Goal: Task Accomplishment & Management: Manage account settings

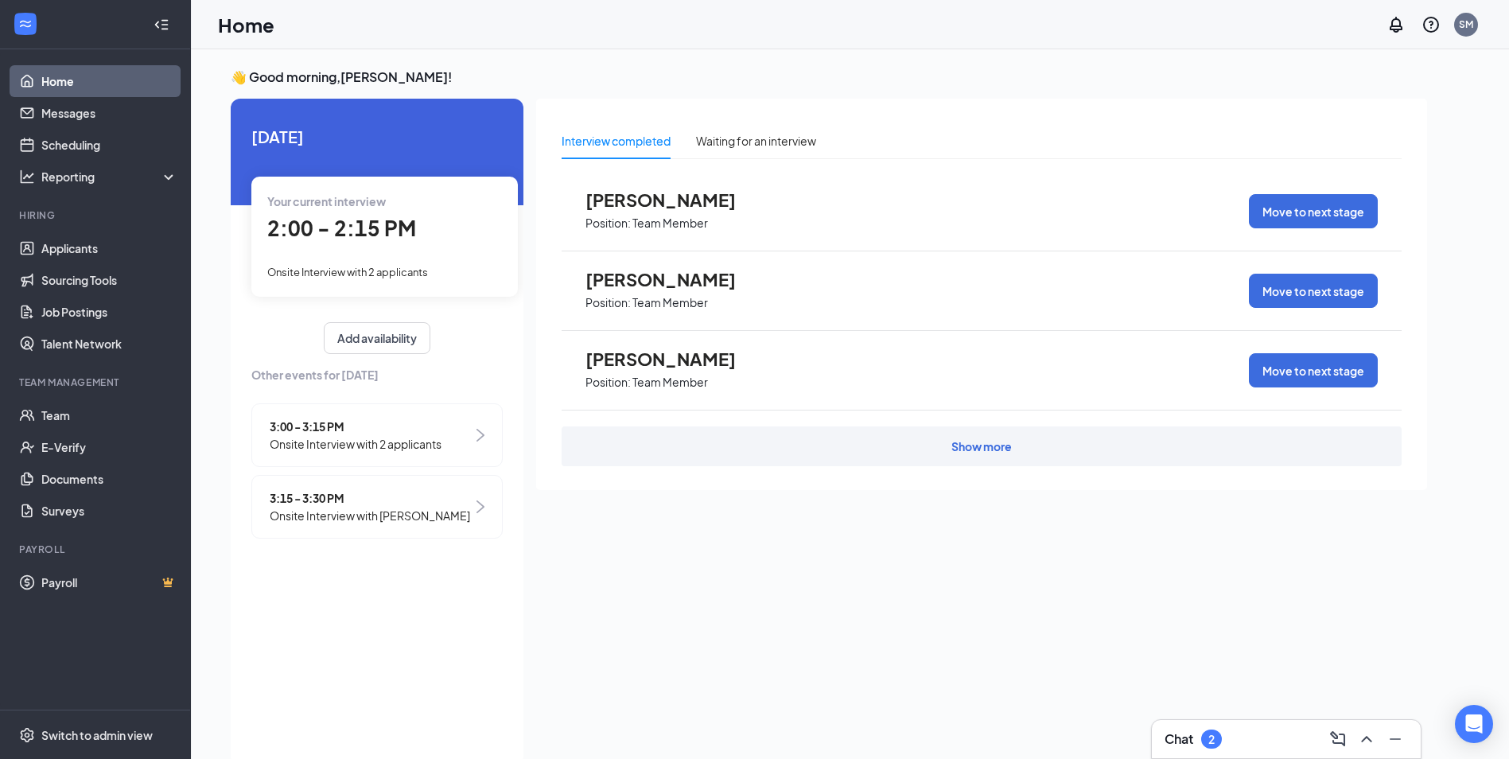
click at [698, 455] on div "Show more" at bounding box center [982, 446] width 840 height 40
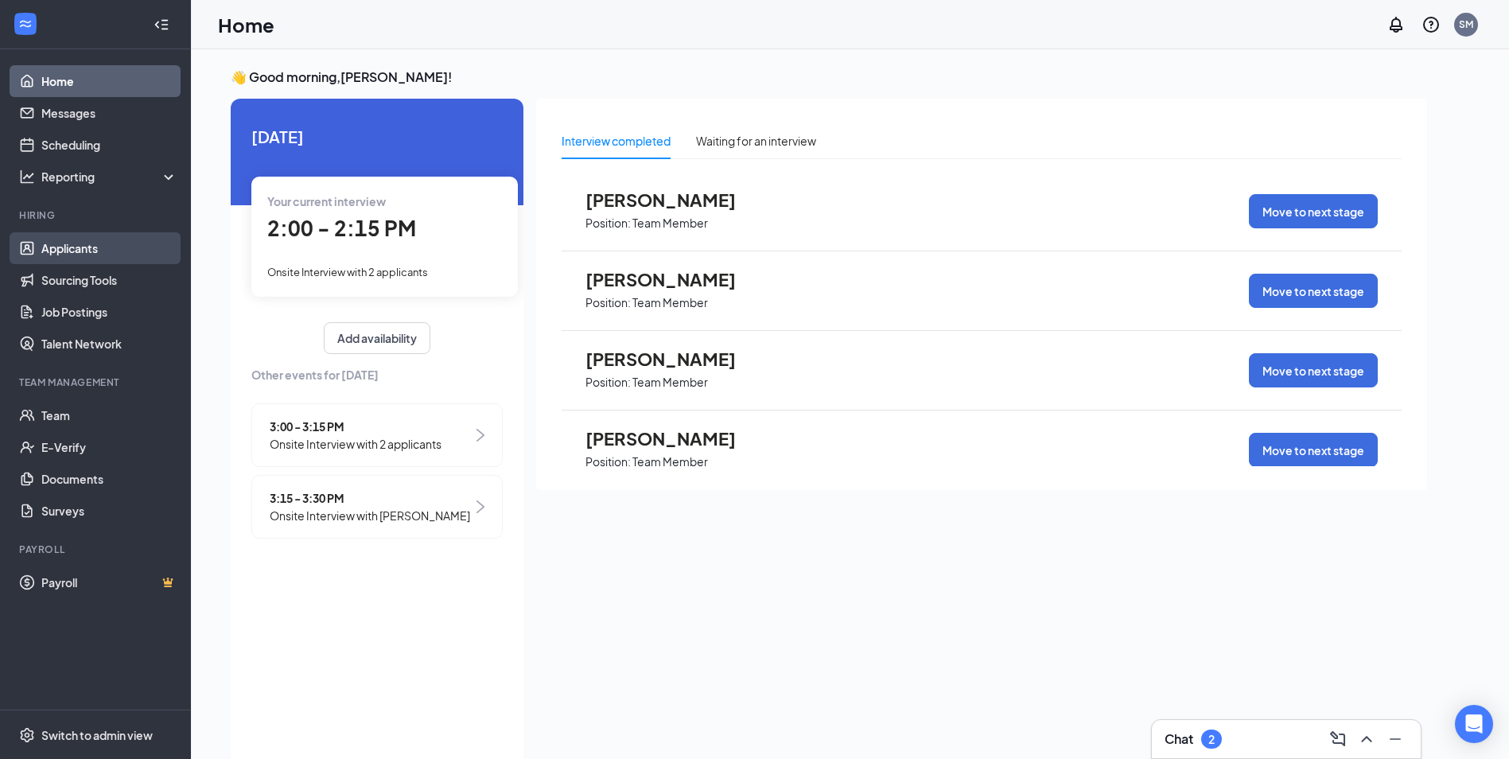
click at [105, 255] on link "Applicants" at bounding box center [109, 248] width 136 height 32
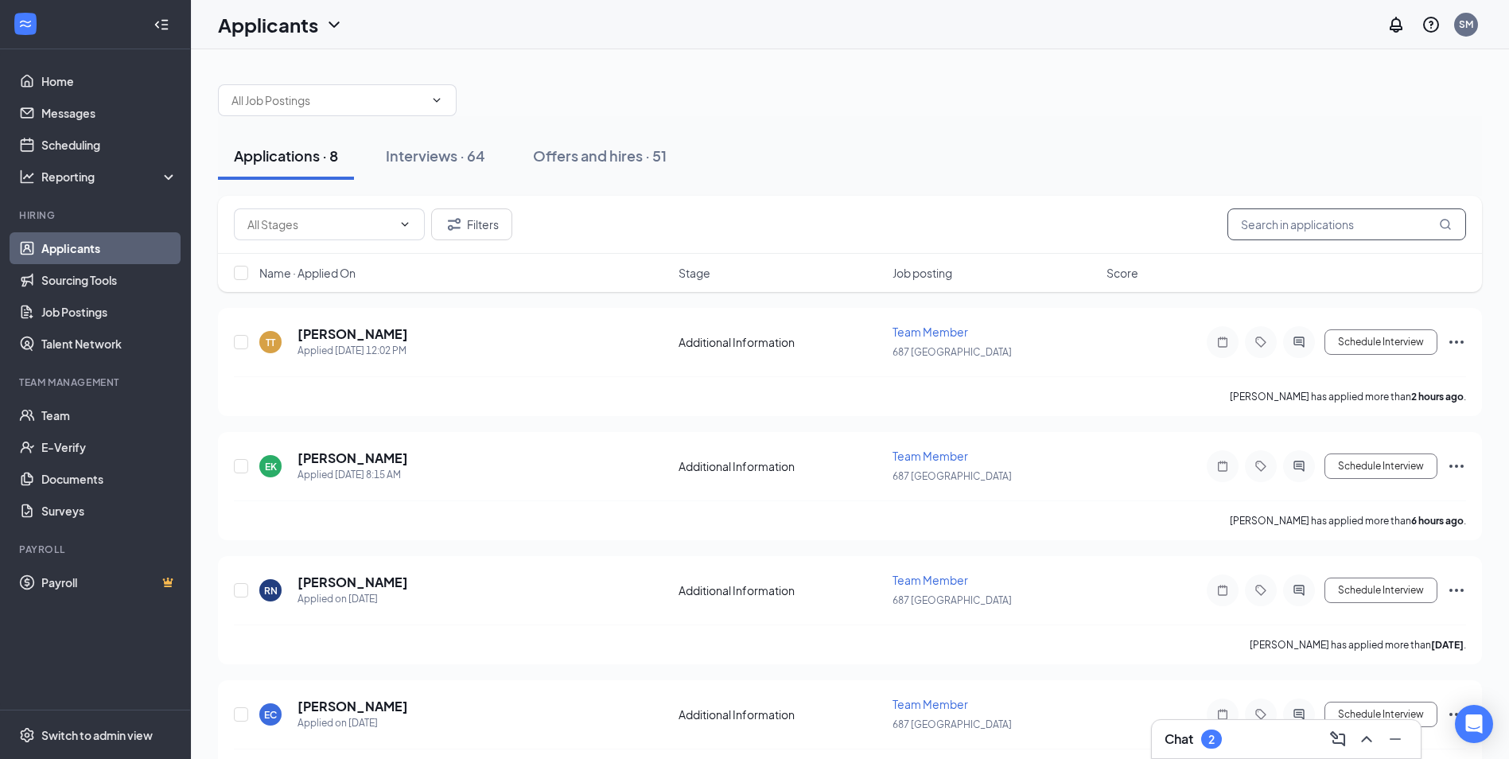
click at [1250, 227] on input "text" at bounding box center [1346, 224] width 239 height 32
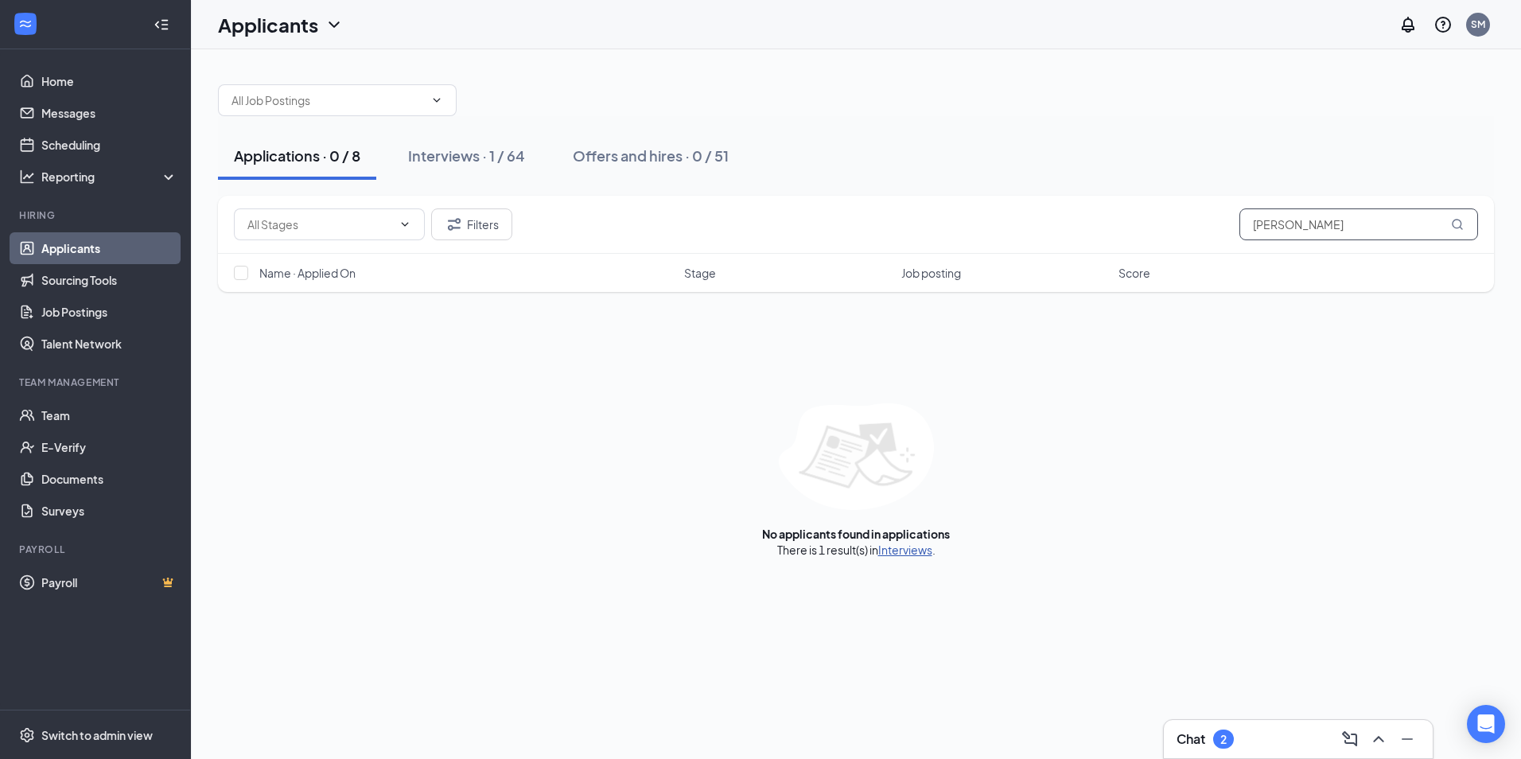
type input "MOORE"
click at [895, 553] on link "Interviews" at bounding box center [905, 549] width 54 height 14
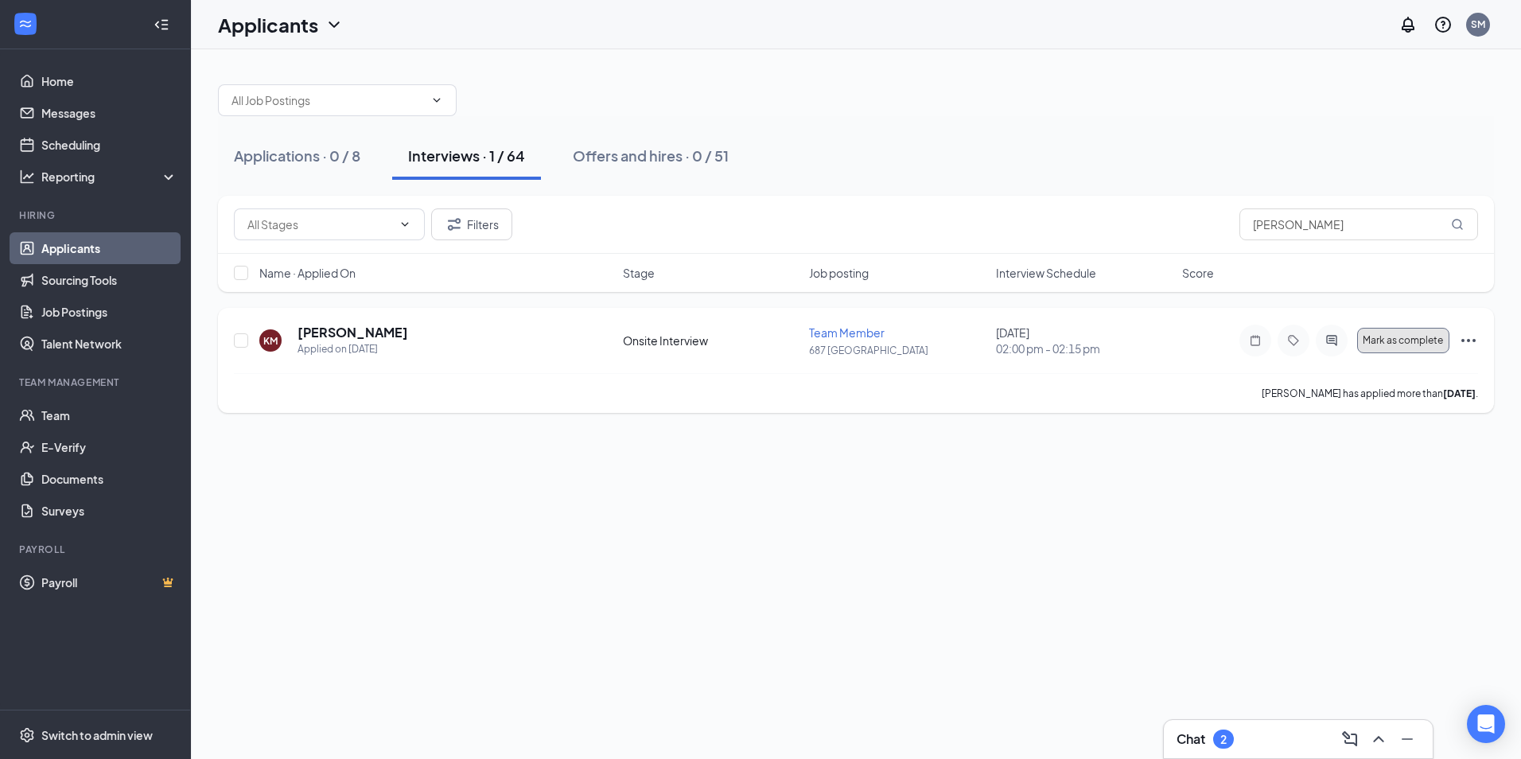
click at [1390, 337] on span "Mark as complete" at bounding box center [1403, 340] width 80 height 11
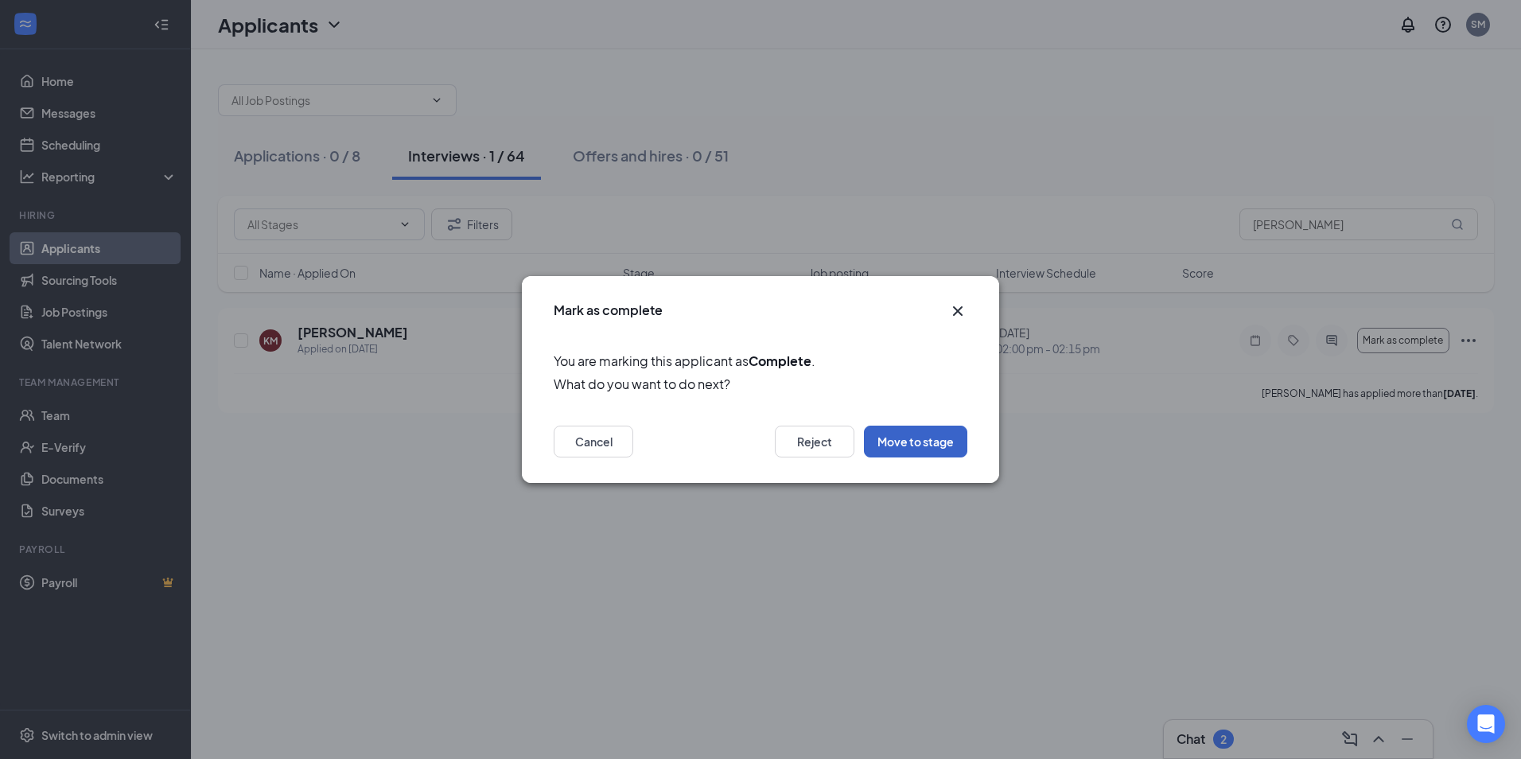
click at [920, 432] on button "Move to stage" at bounding box center [915, 442] width 103 height 32
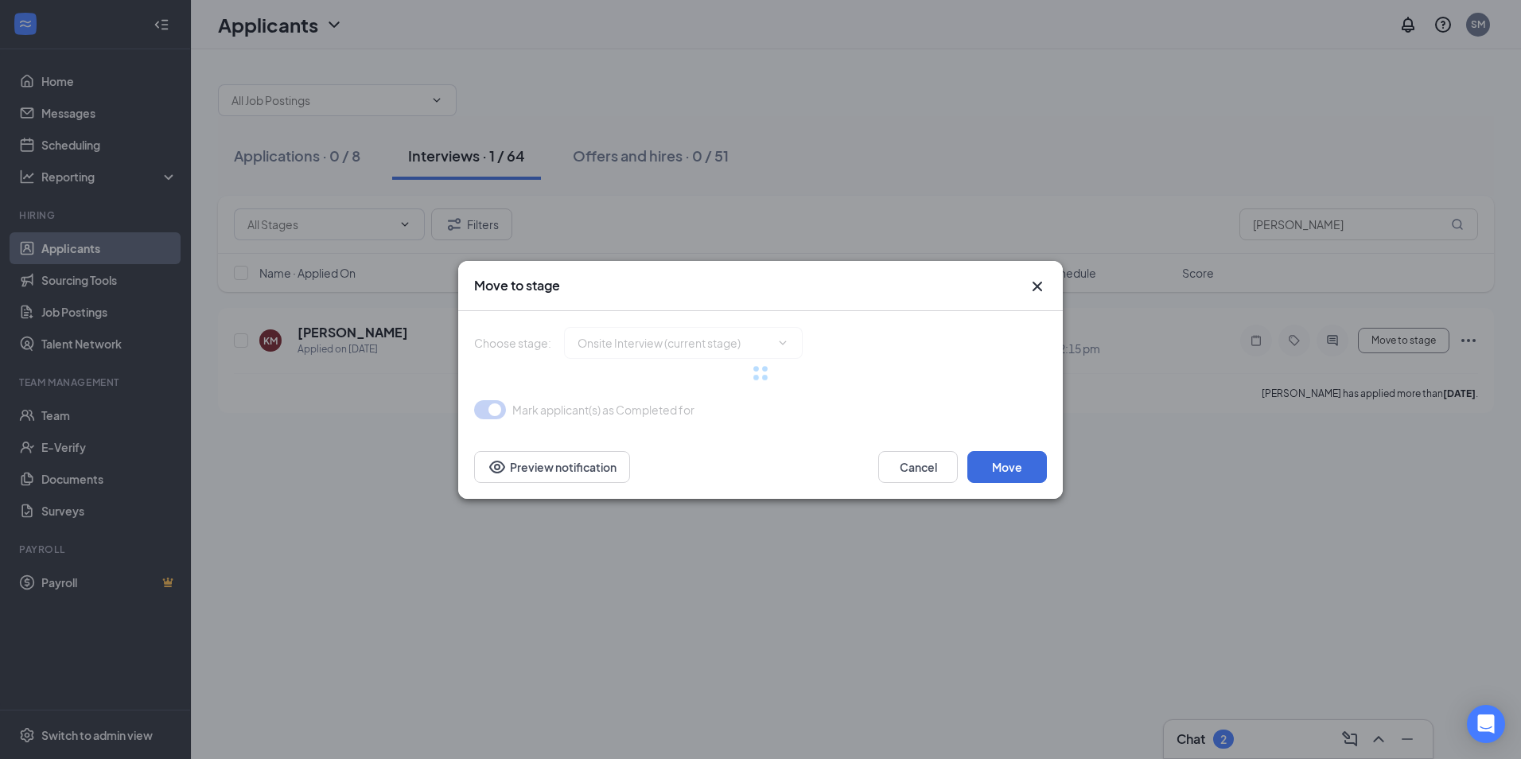
type input "Hiring Complete (final stage)"
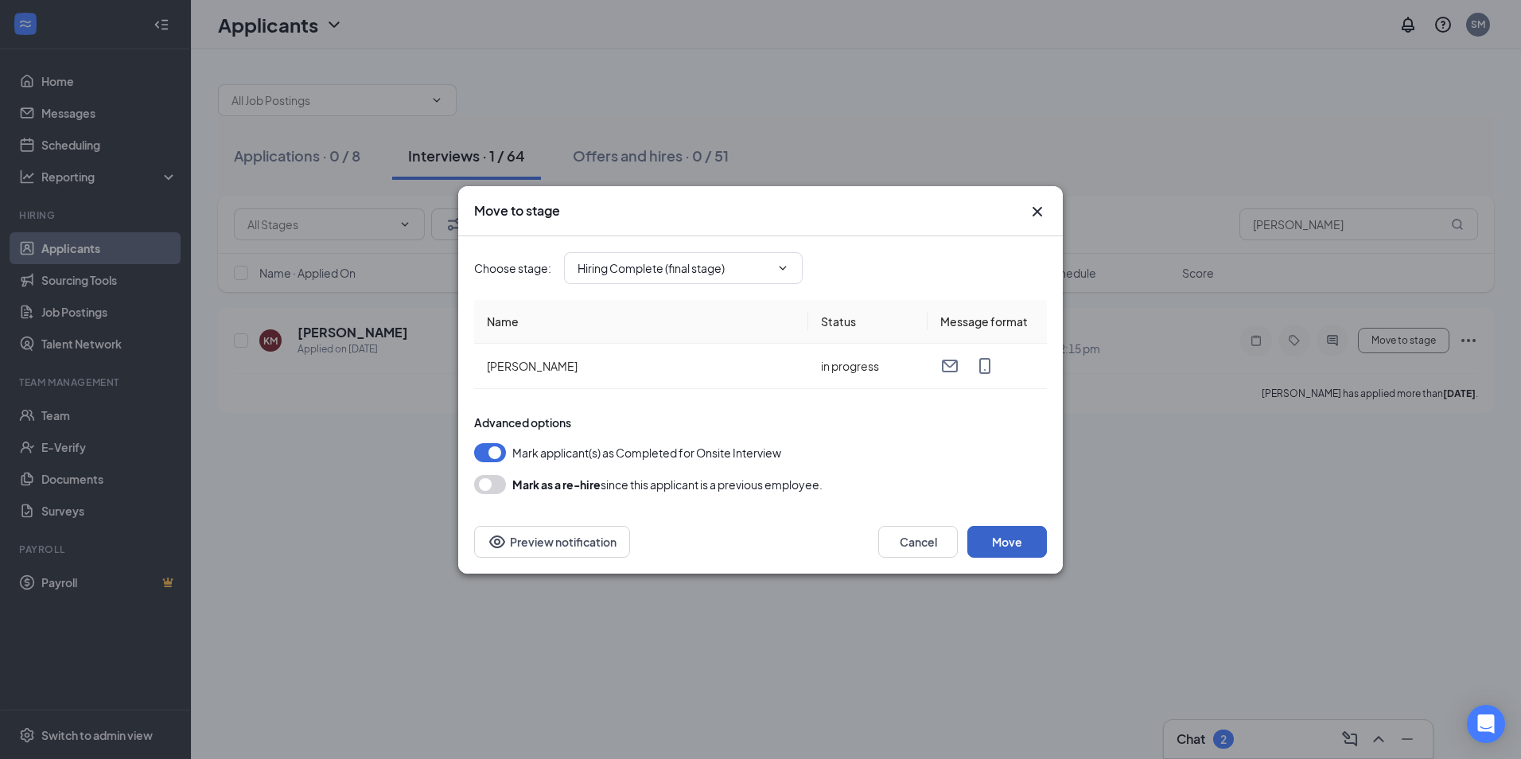
click at [1016, 537] on button "Move" at bounding box center [1007, 542] width 80 height 32
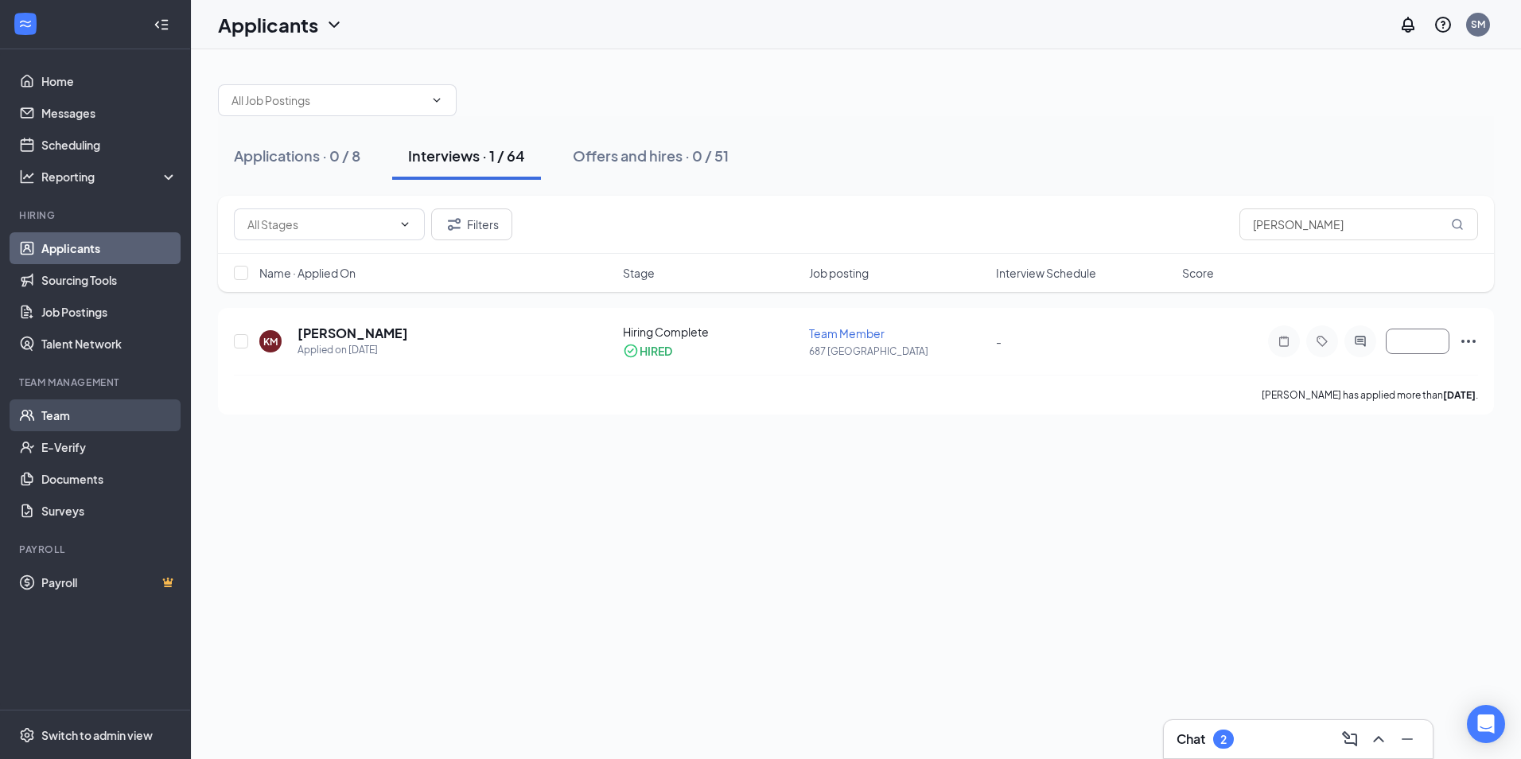
click at [49, 414] on link "Team" at bounding box center [109, 415] width 136 height 32
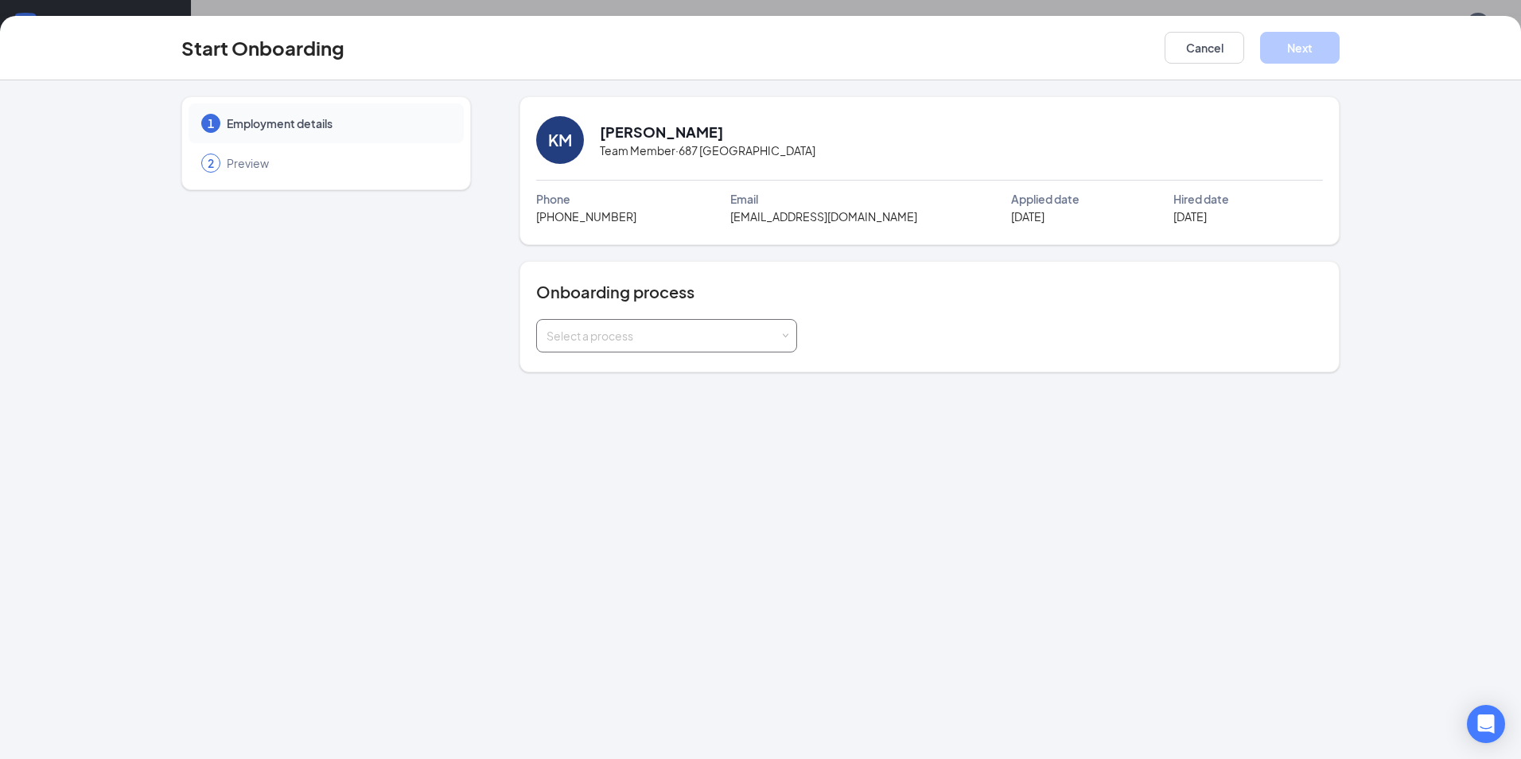
click at [780, 331] on div "Select a process" at bounding box center [666, 336] width 240 height 32
click at [703, 394] on li "Team Member" at bounding box center [665, 398] width 261 height 29
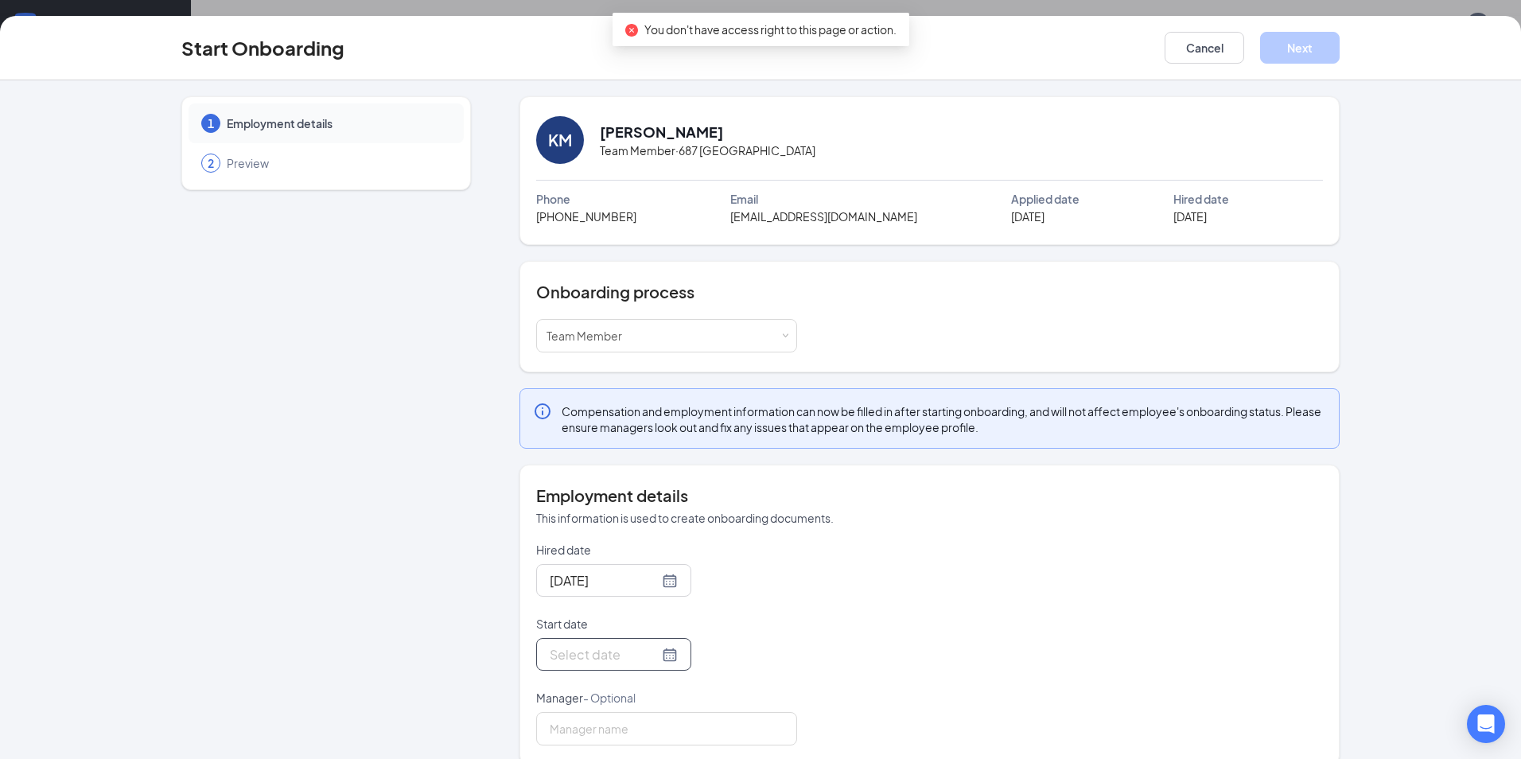
click at [648, 660] on div at bounding box center [614, 654] width 128 height 20
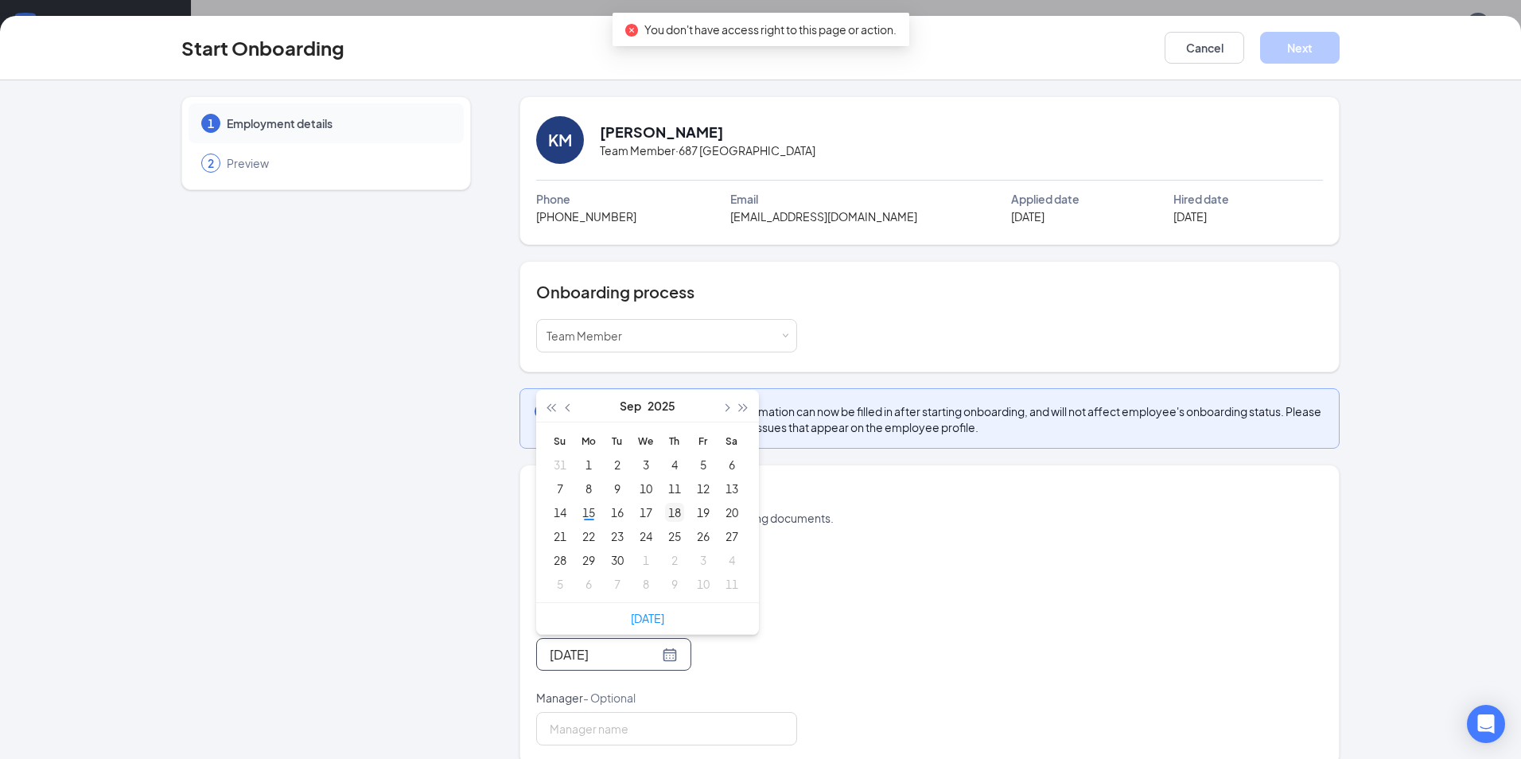
type input "Sep 18, 2025"
click at [674, 504] on div "18" at bounding box center [674, 512] width 19 height 19
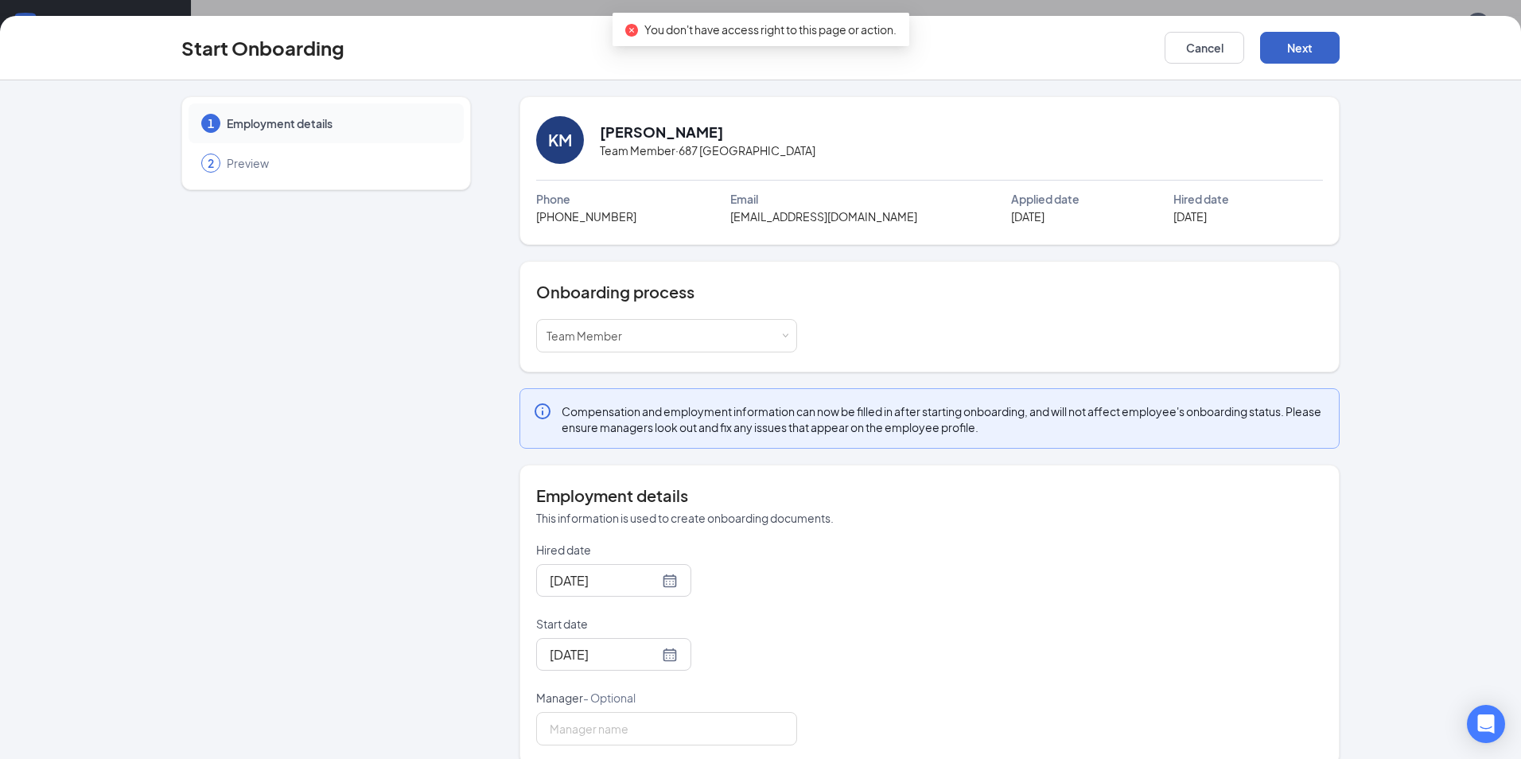
click at [1294, 54] on button "Next" at bounding box center [1300, 48] width 80 height 32
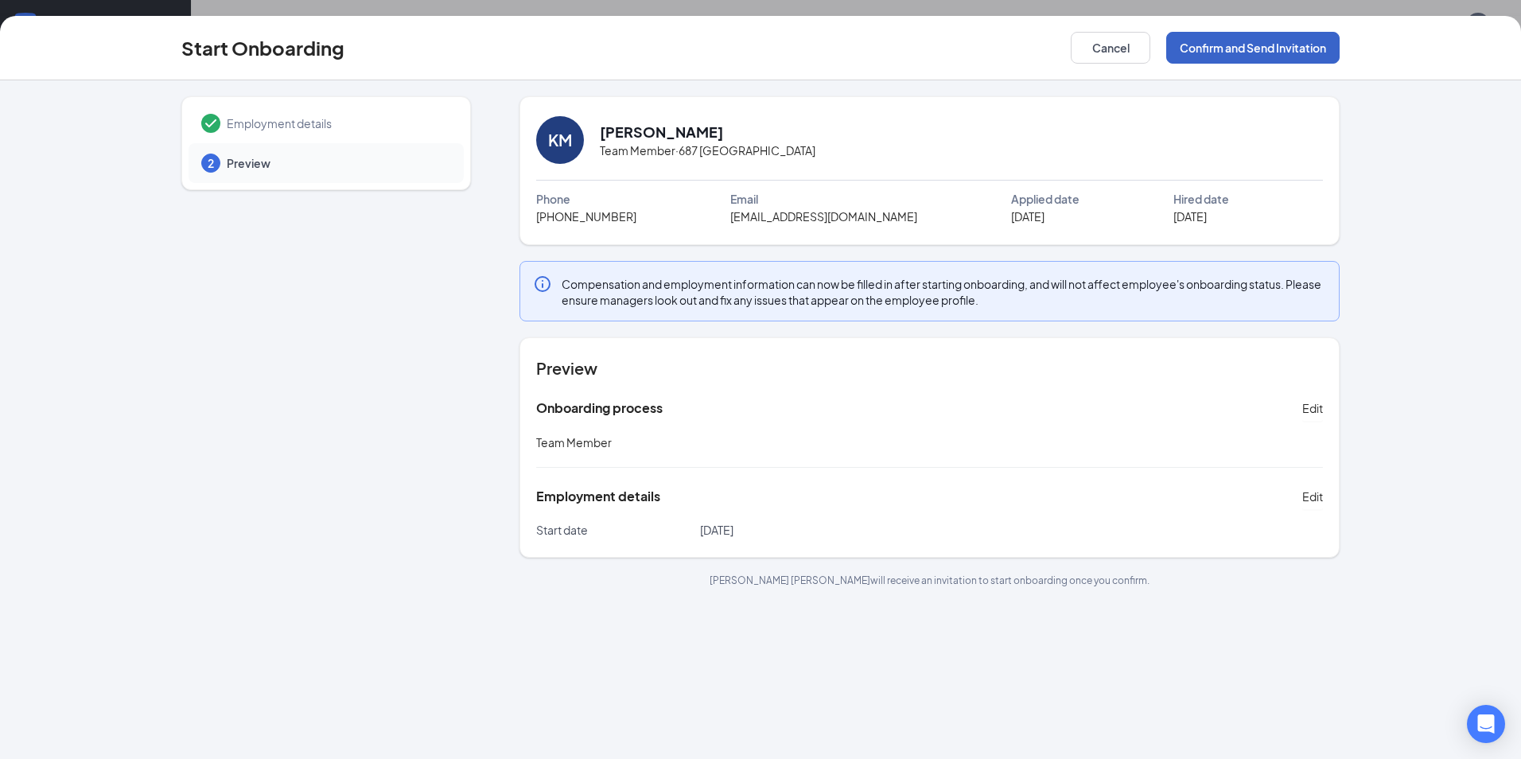
click at [1231, 42] on button "Confirm and Send Invitation" at bounding box center [1252, 48] width 173 height 32
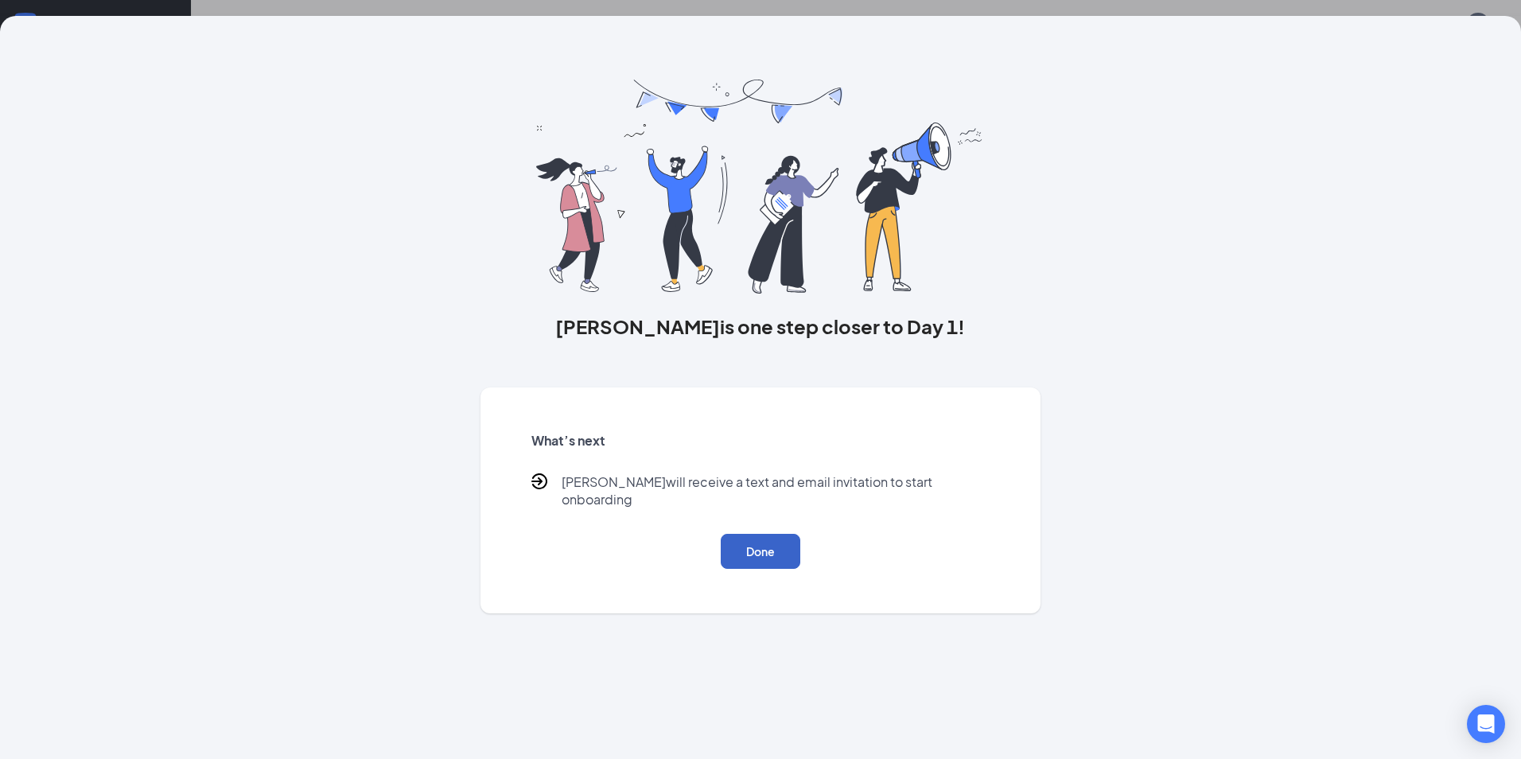
click at [765, 549] on button "Done" at bounding box center [761, 551] width 80 height 35
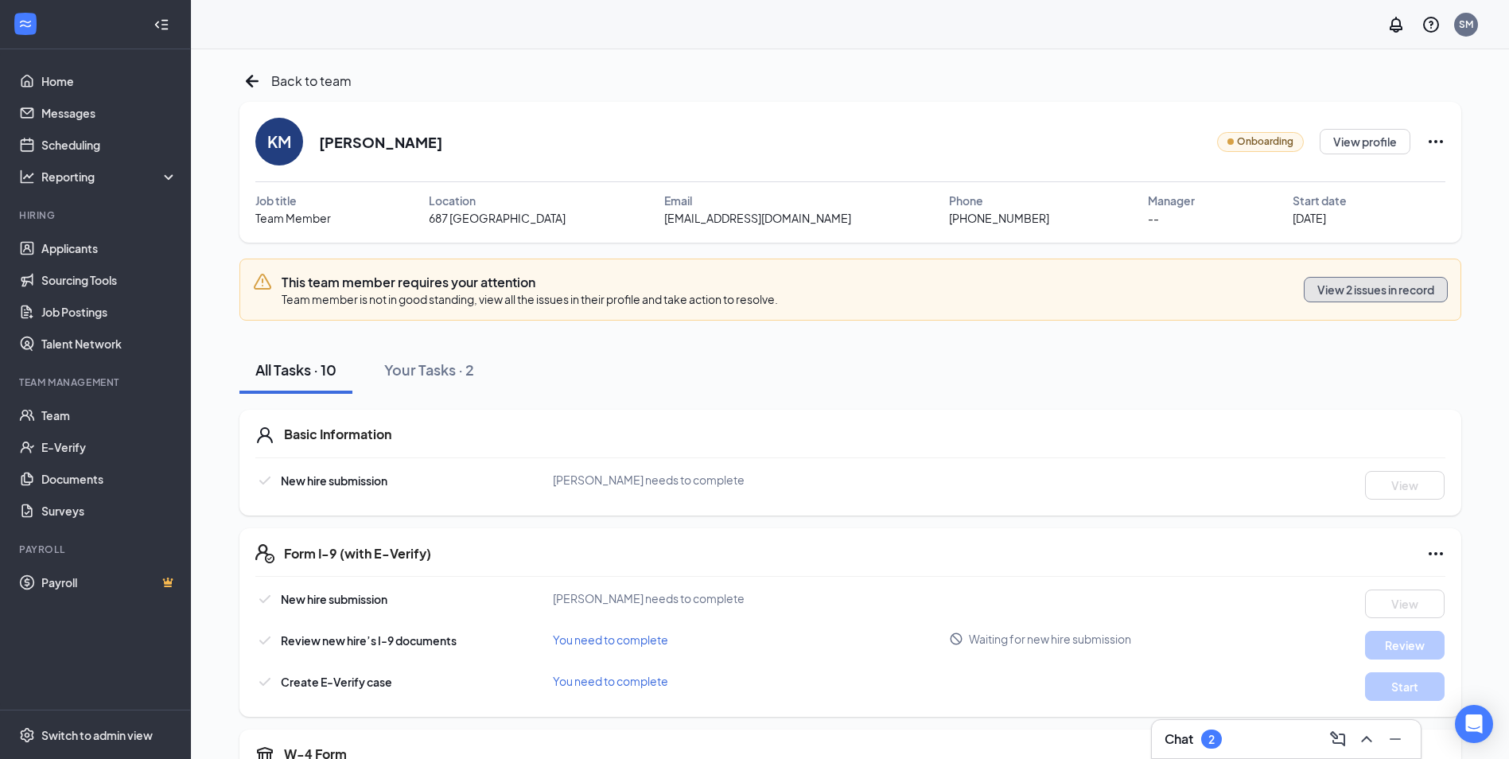
click at [1350, 286] on button "View 2 issues in record" at bounding box center [1376, 289] width 144 height 25
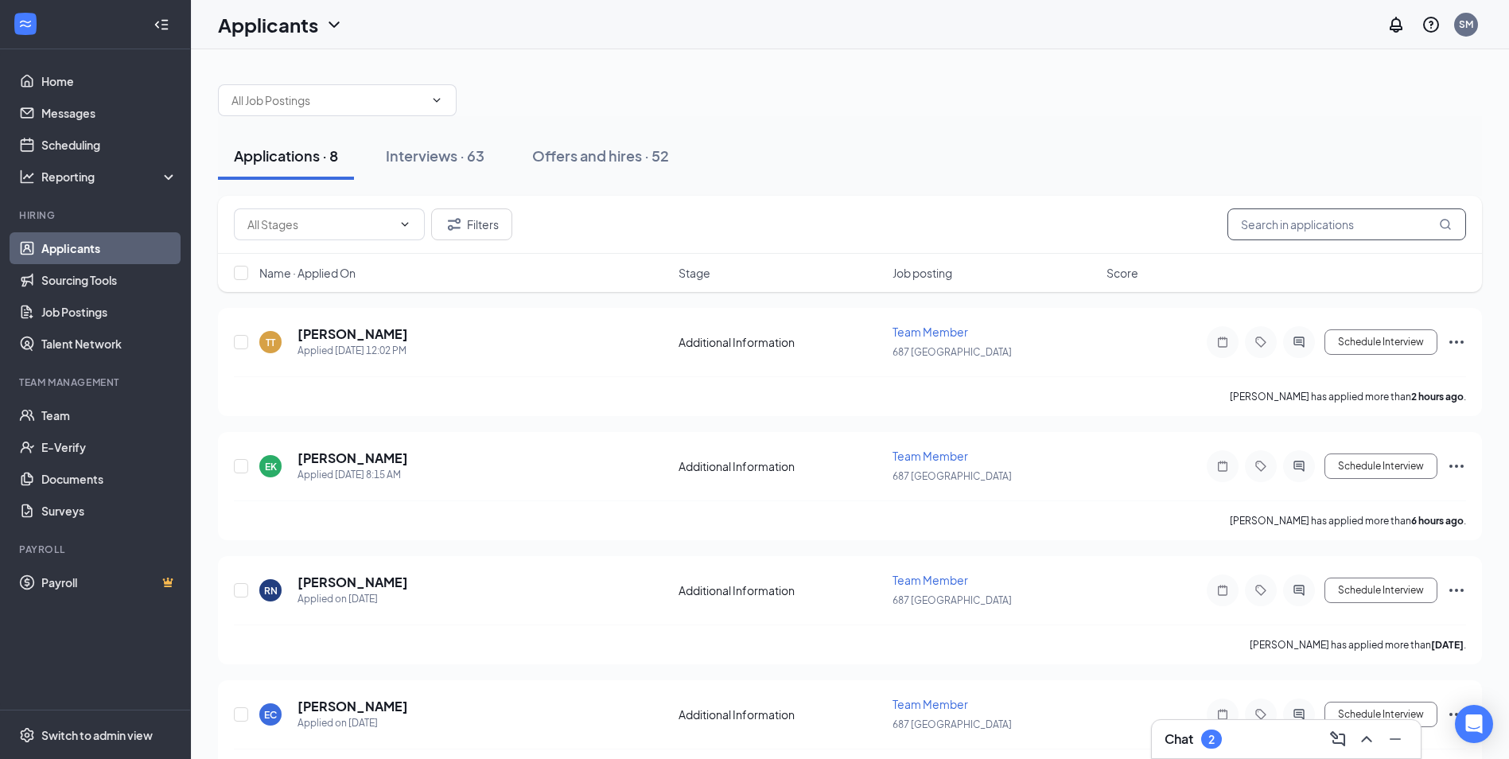
click at [1312, 224] on input "text" at bounding box center [1346, 224] width 239 height 32
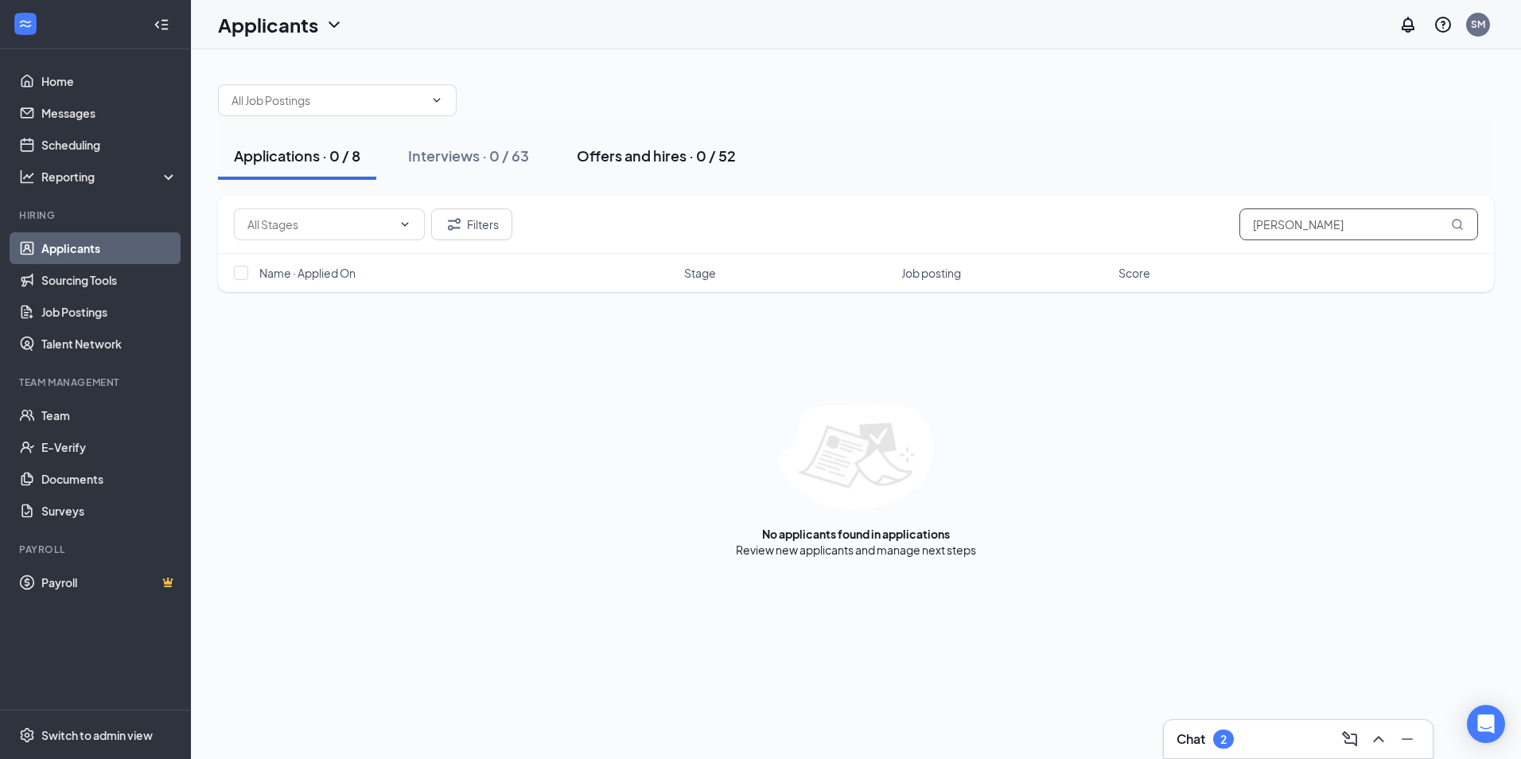
type input "[PERSON_NAME]"
click at [615, 157] on div "Offers and hires · 0 / 52" at bounding box center [656, 156] width 159 height 20
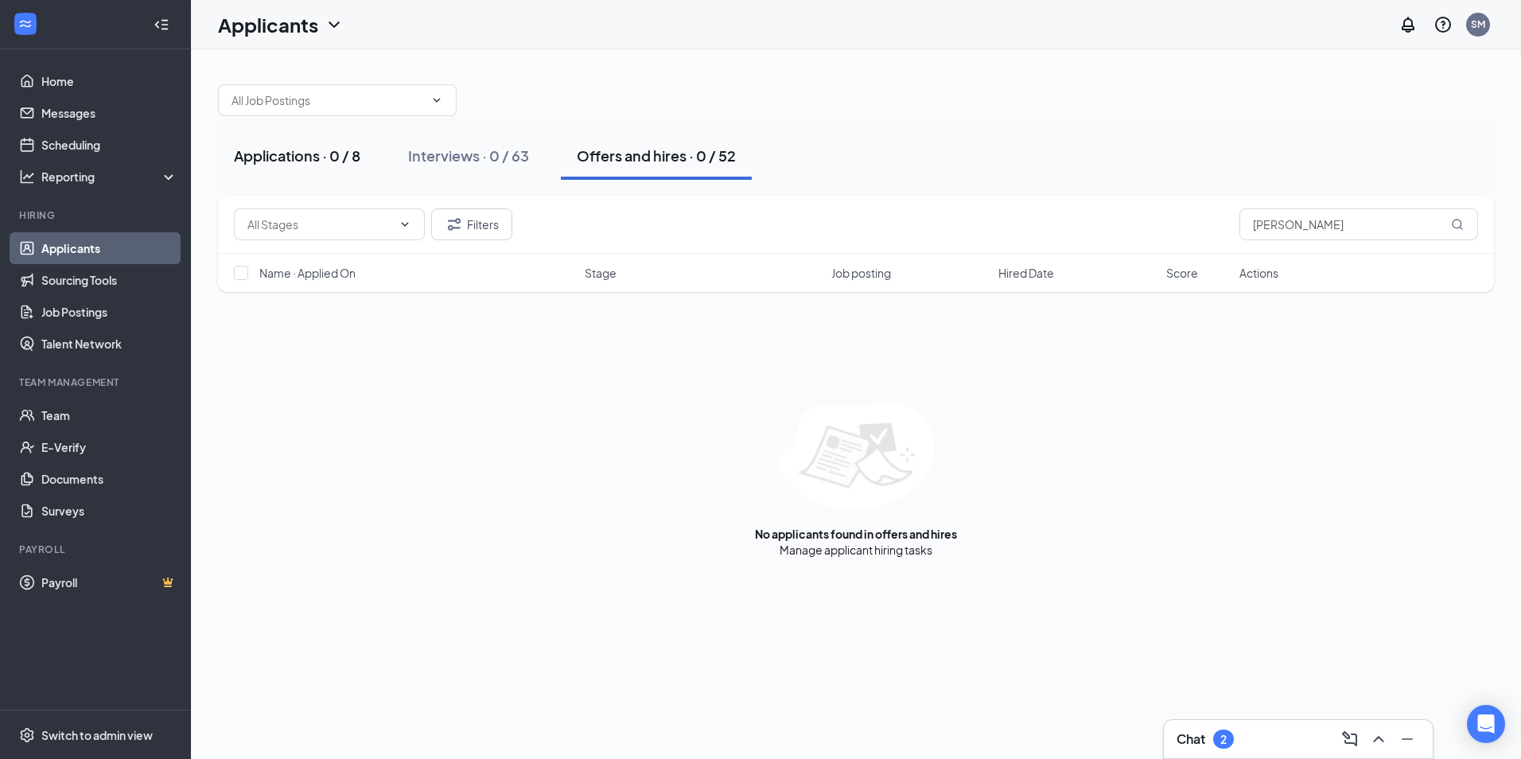
click at [291, 161] on div "Applications · 0 / 8" at bounding box center [297, 156] width 126 height 20
